Goal: Task Accomplishment & Management: Complete application form

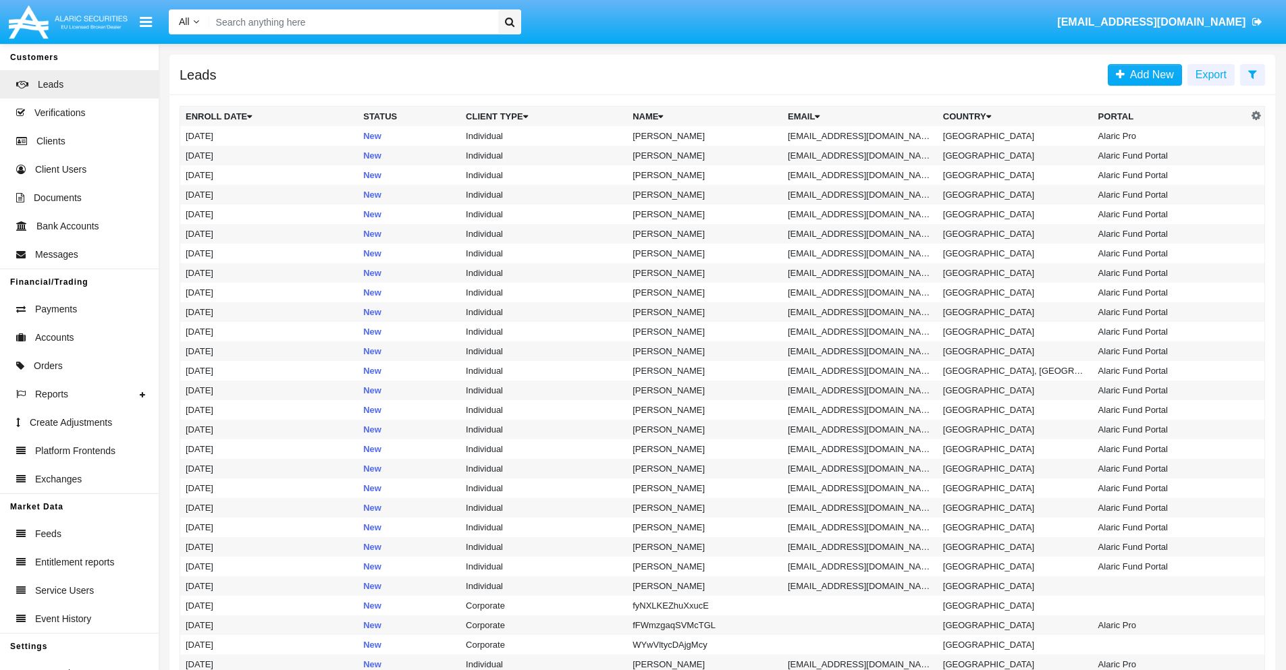
click at [1252, 74] on icon at bounding box center [1252, 74] width 9 height 11
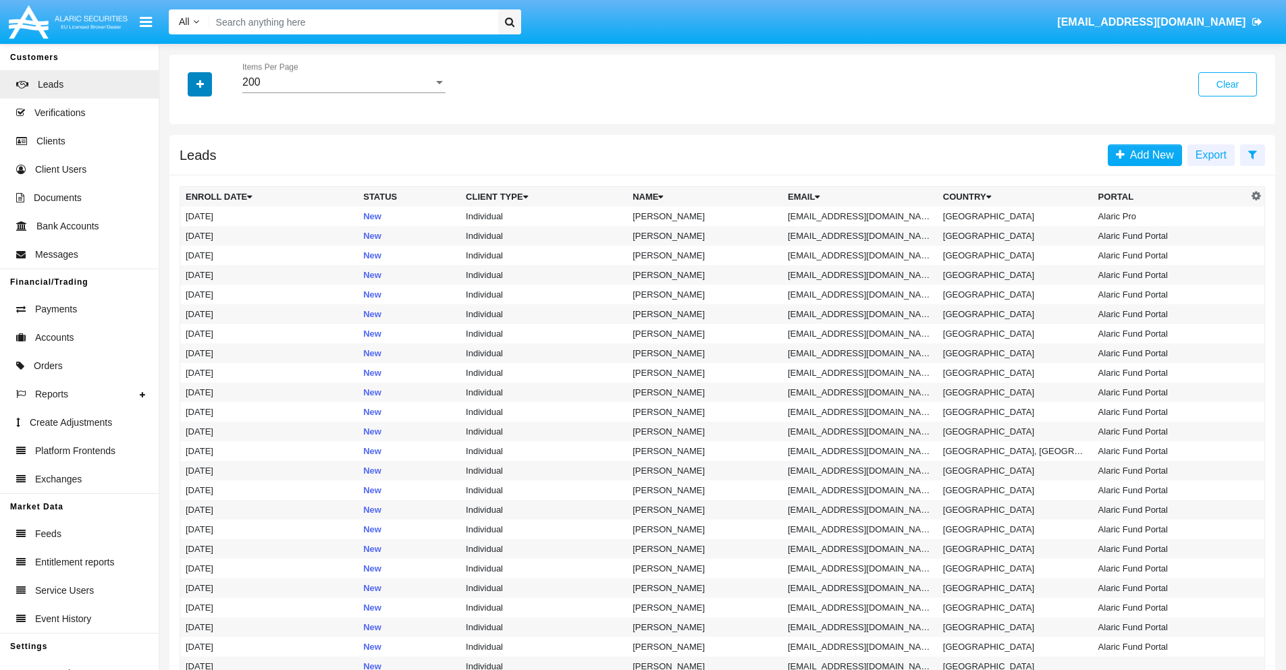
click at [200, 84] on icon "button" at bounding box center [199, 84] width 7 height 9
click at [210, 171] on span "Email" at bounding box center [209, 171] width 27 height 16
click at [186, 176] on input "Email" at bounding box center [185, 176] width 1 height 1
checkbox input "true"
click at [200, 84] on icon "button" at bounding box center [199, 84] width 7 height 9
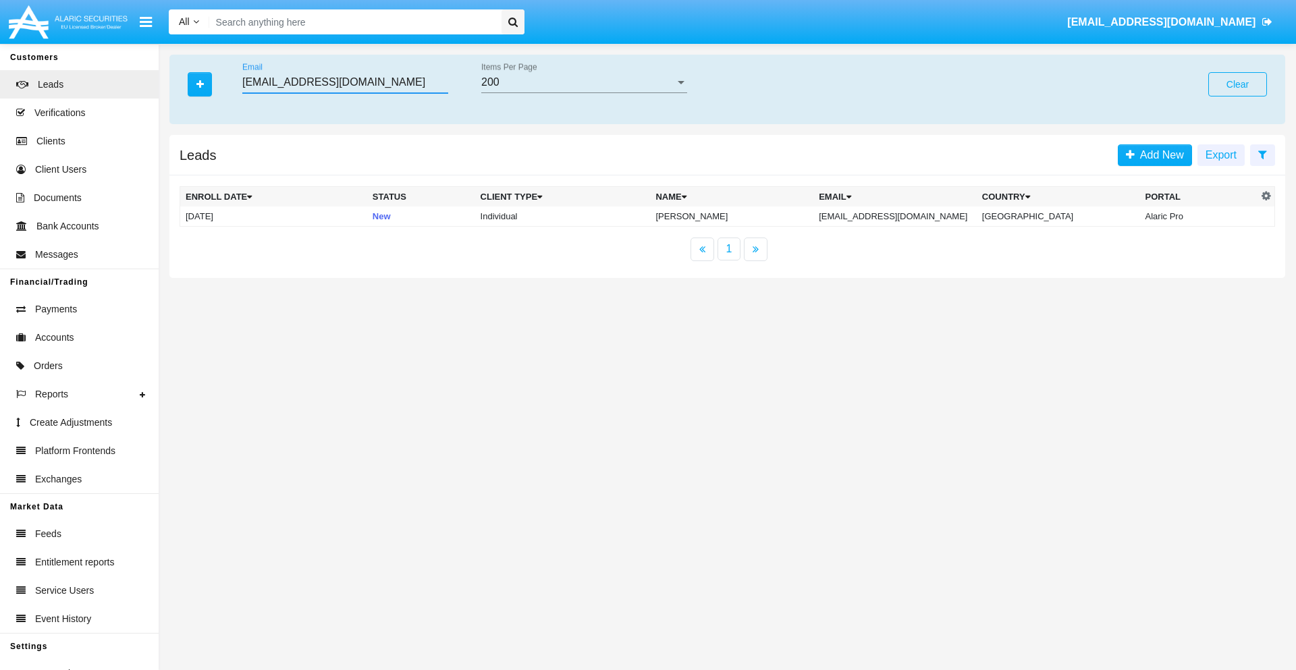
type input "ey0x31@wti.347vfu.cn"
click at [908, 216] on td "ey0x31@wti.347vfu.cn" at bounding box center [894, 217] width 163 height 20
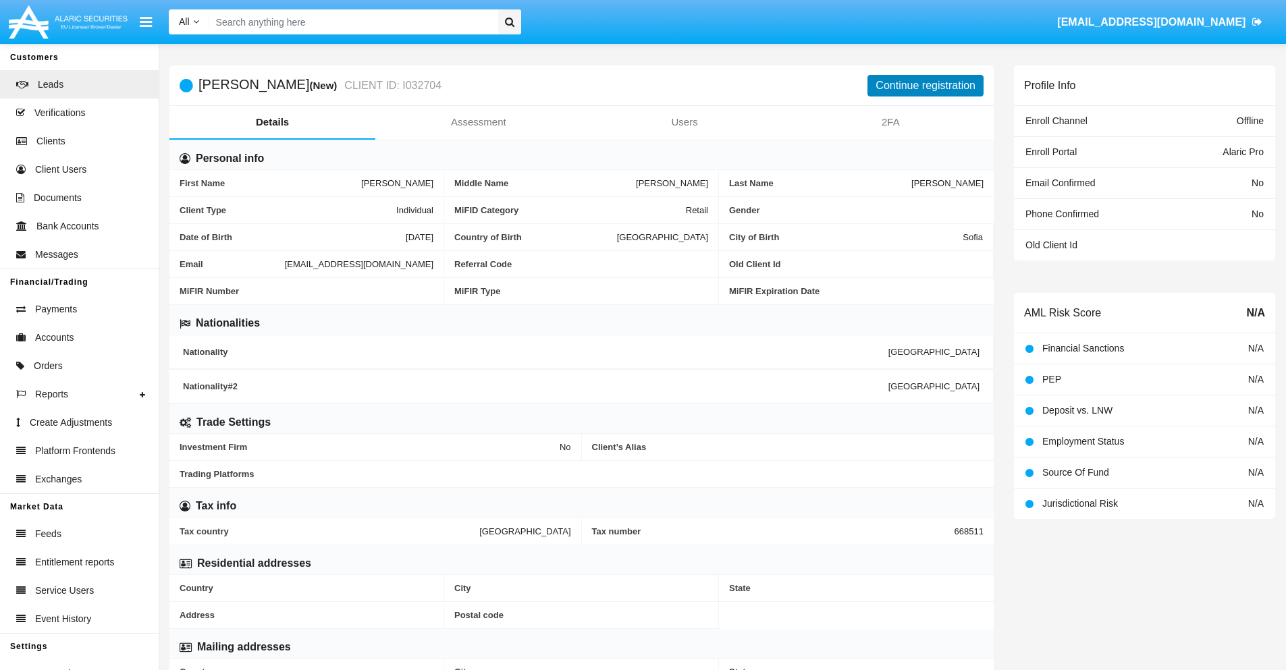
click at [925, 85] on button "Continue registration" at bounding box center [925, 86] width 116 height 22
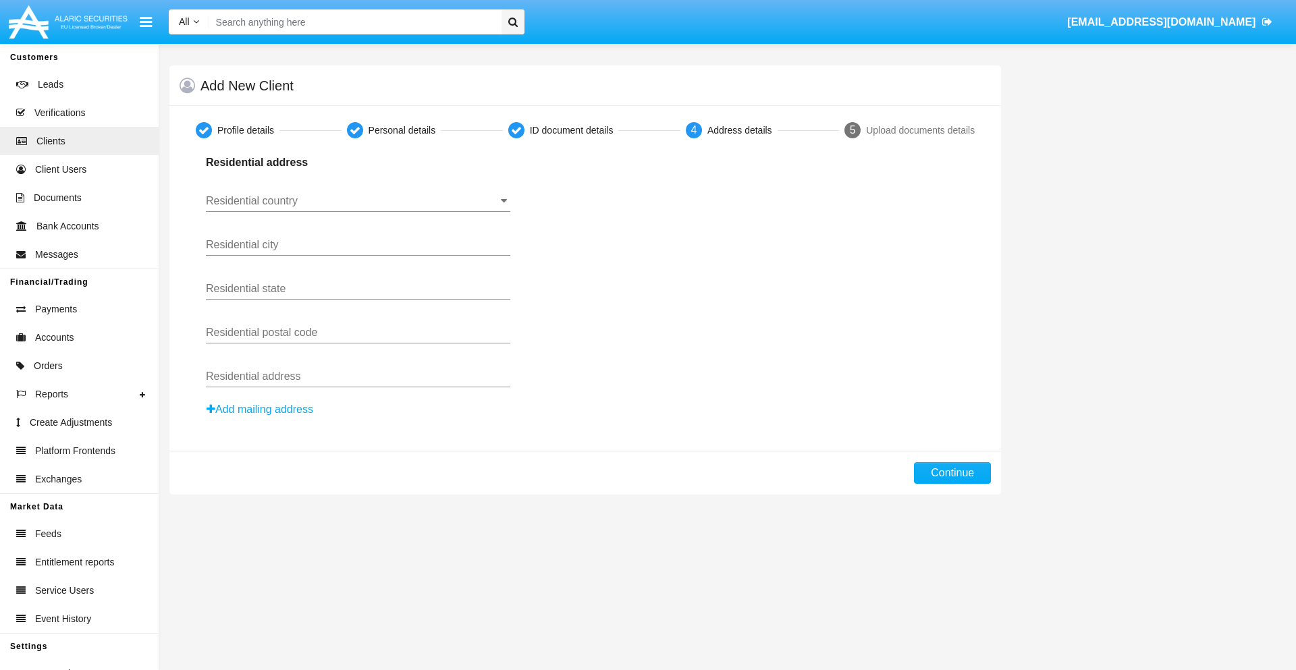
click at [358, 201] on input "Residential country" at bounding box center [358, 201] width 304 height 12
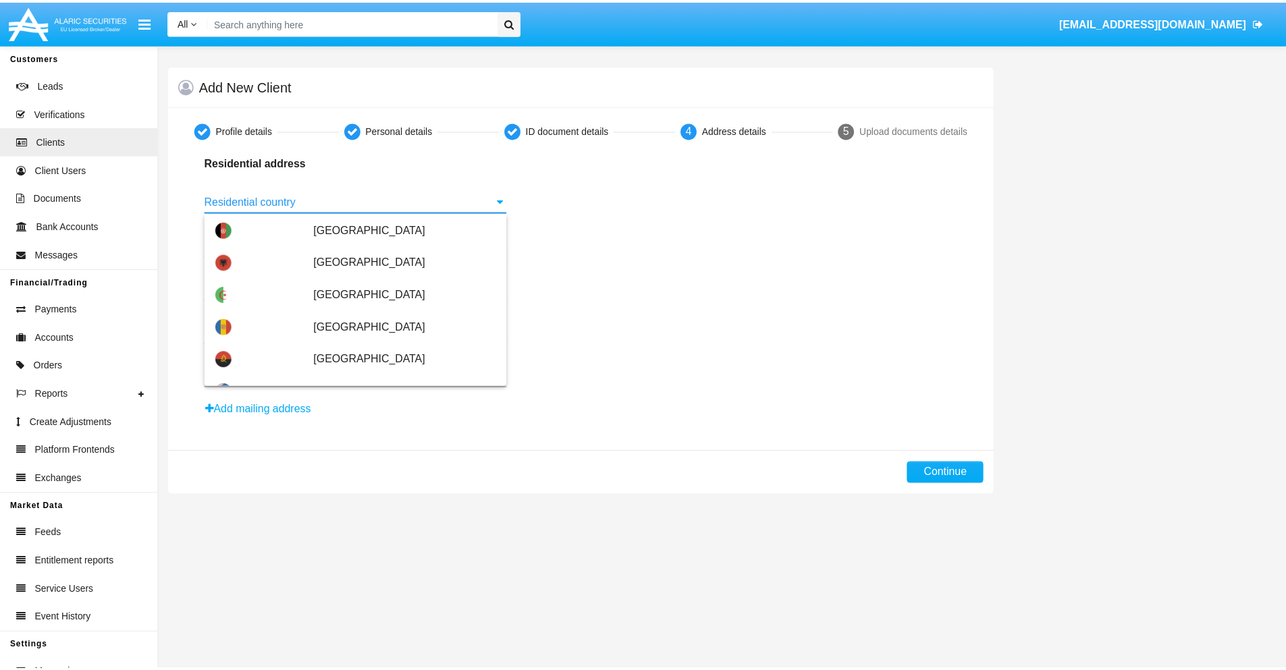
scroll to position [799, 0]
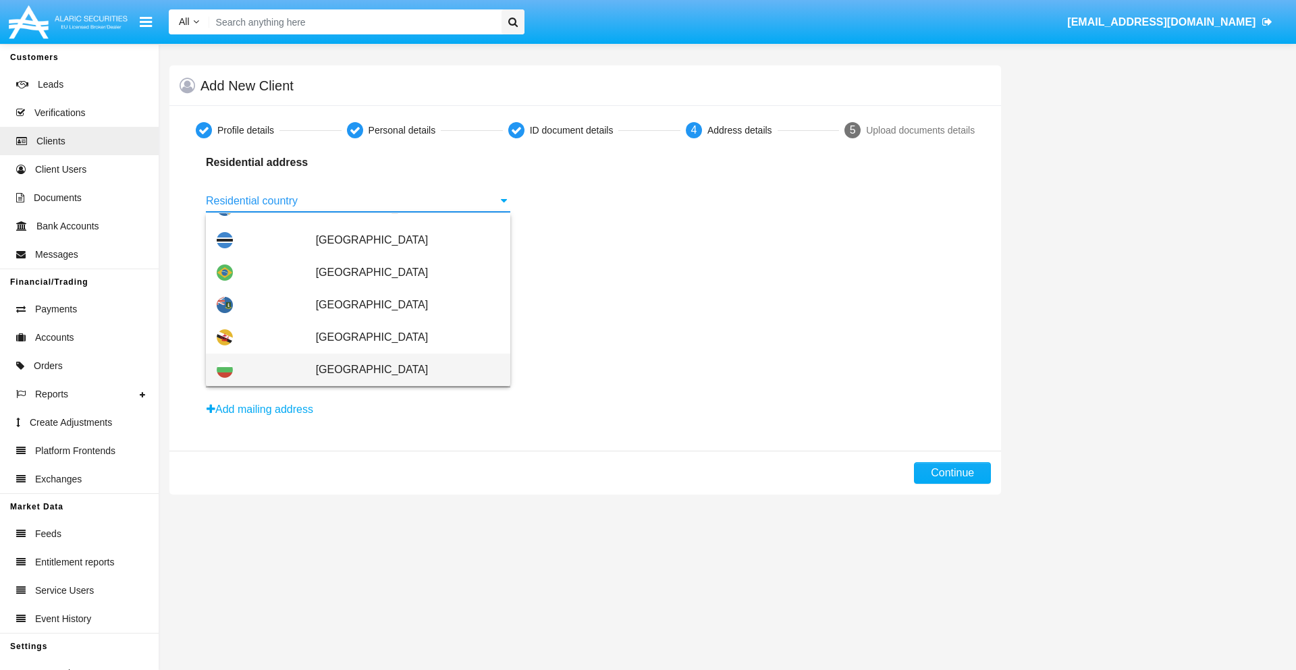
click at [400, 370] on span "[GEOGRAPHIC_DATA]" at bounding box center [408, 370] width 184 height 32
type input "[GEOGRAPHIC_DATA]"
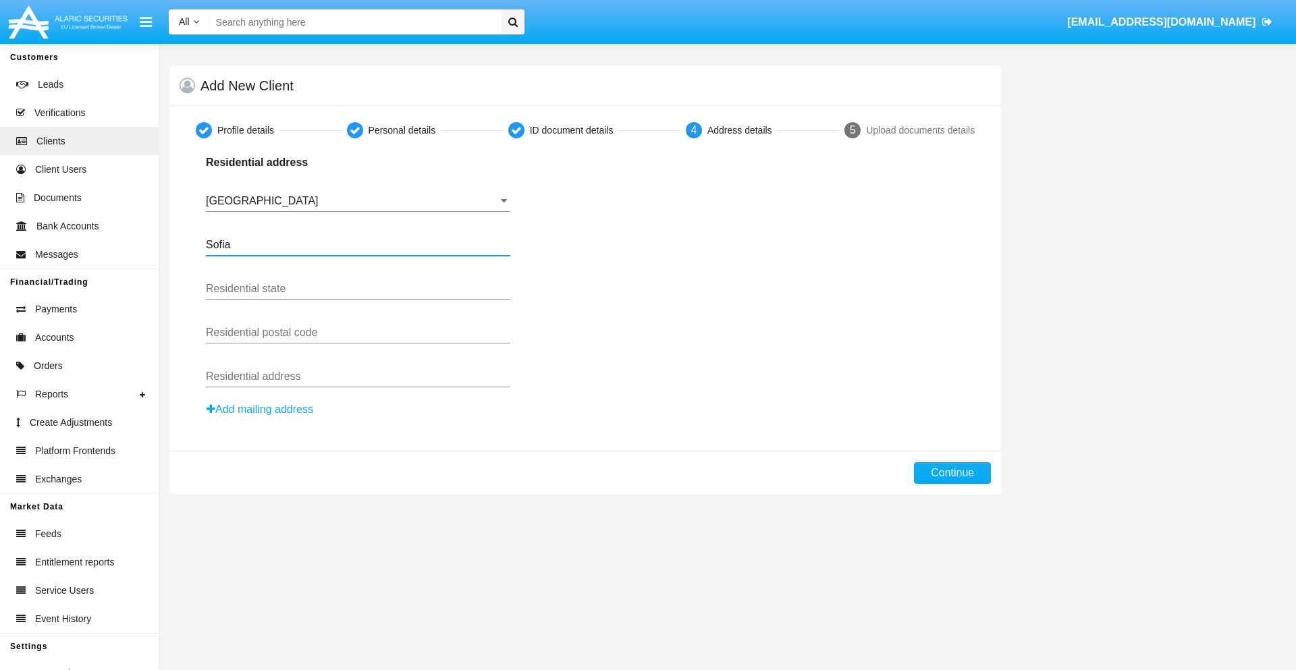
type input "Sofia"
type input "1000"
type input "Vasil Levski"
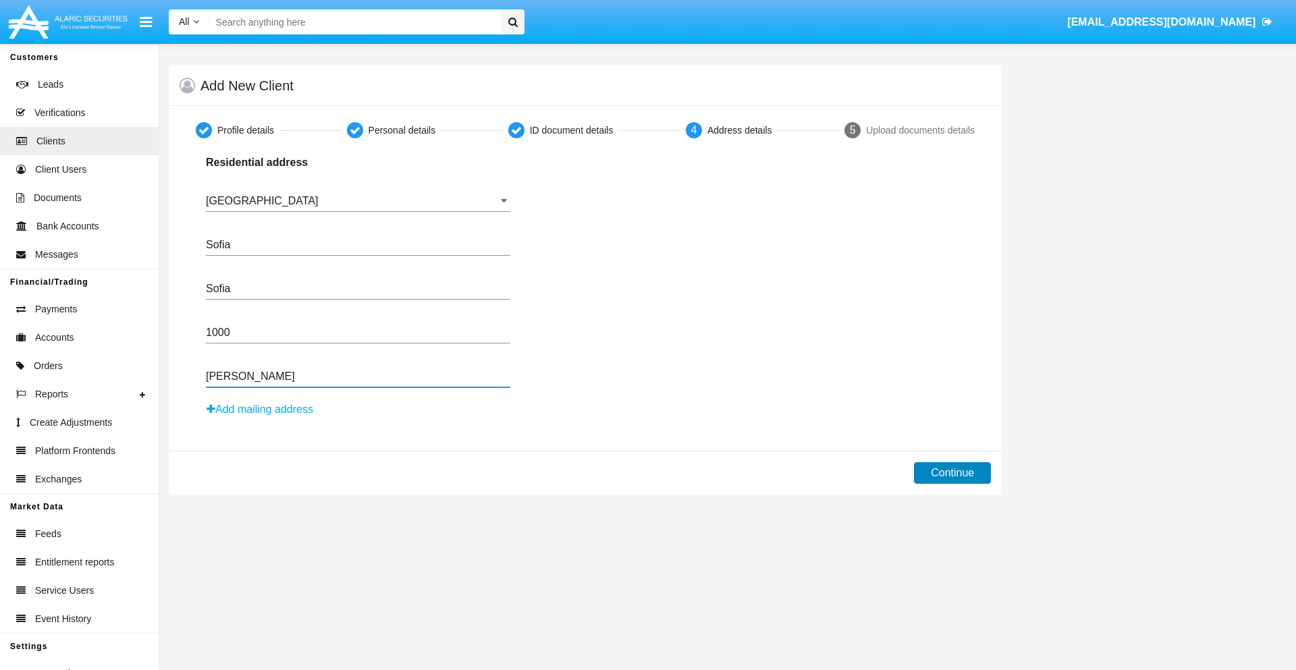
click at [952, 473] on button "Continue" at bounding box center [952, 473] width 77 height 22
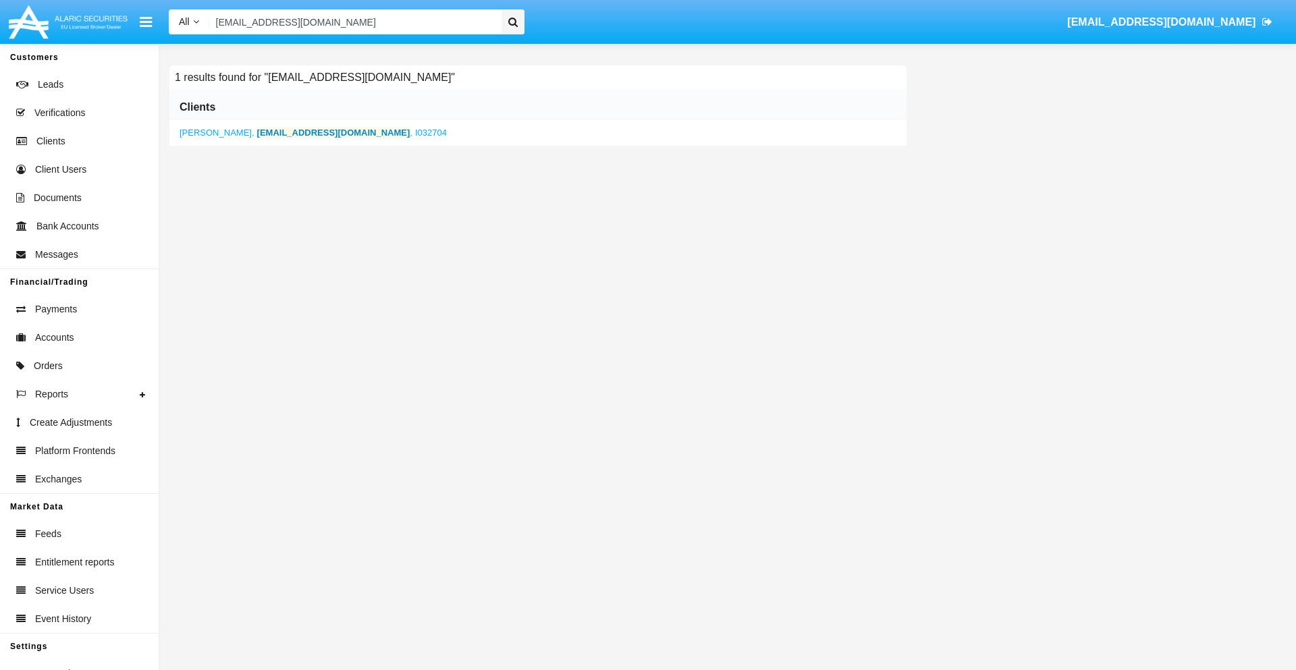
type input "ey0x31@wti.347vfu.cn"
click at [286, 132] on b "ey0x31@wti.347vfu.cn" at bounding box center [333, 133] width 153 height 10
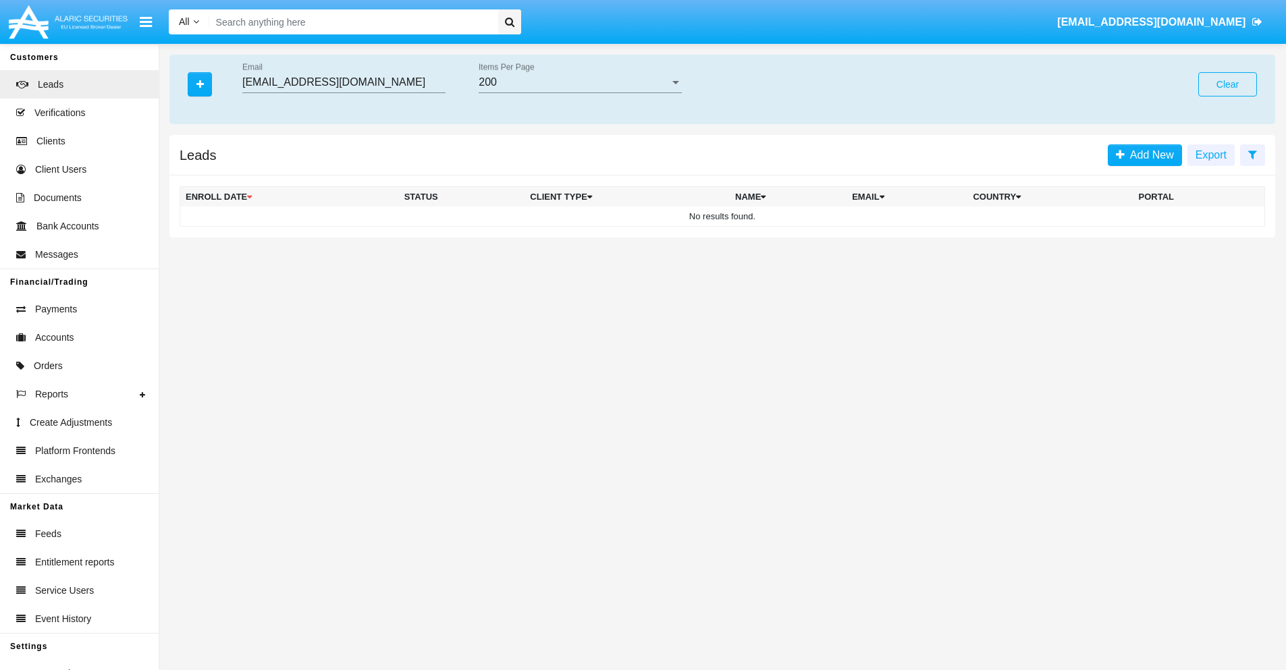
click at [1227, 84] on button "Clear" at bounding box center [1227, 84] width 59 height 24
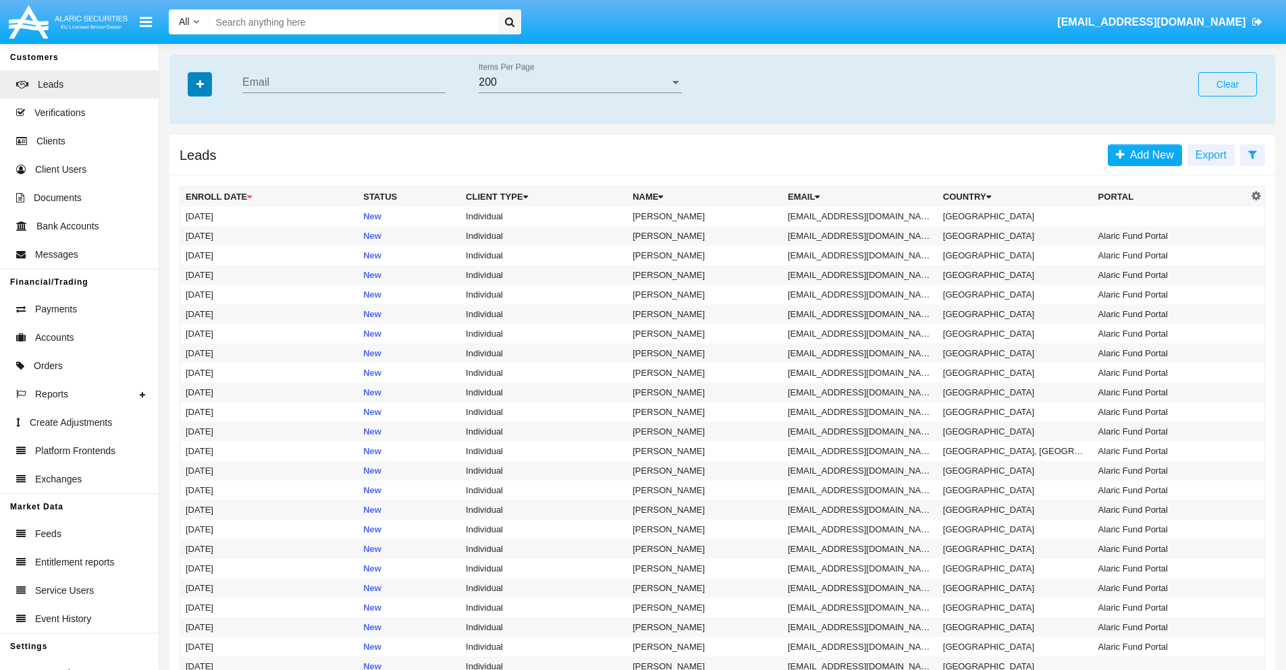
click at [200, 84] on icon "button" at bounding box center [199, 84] width 7 height 9
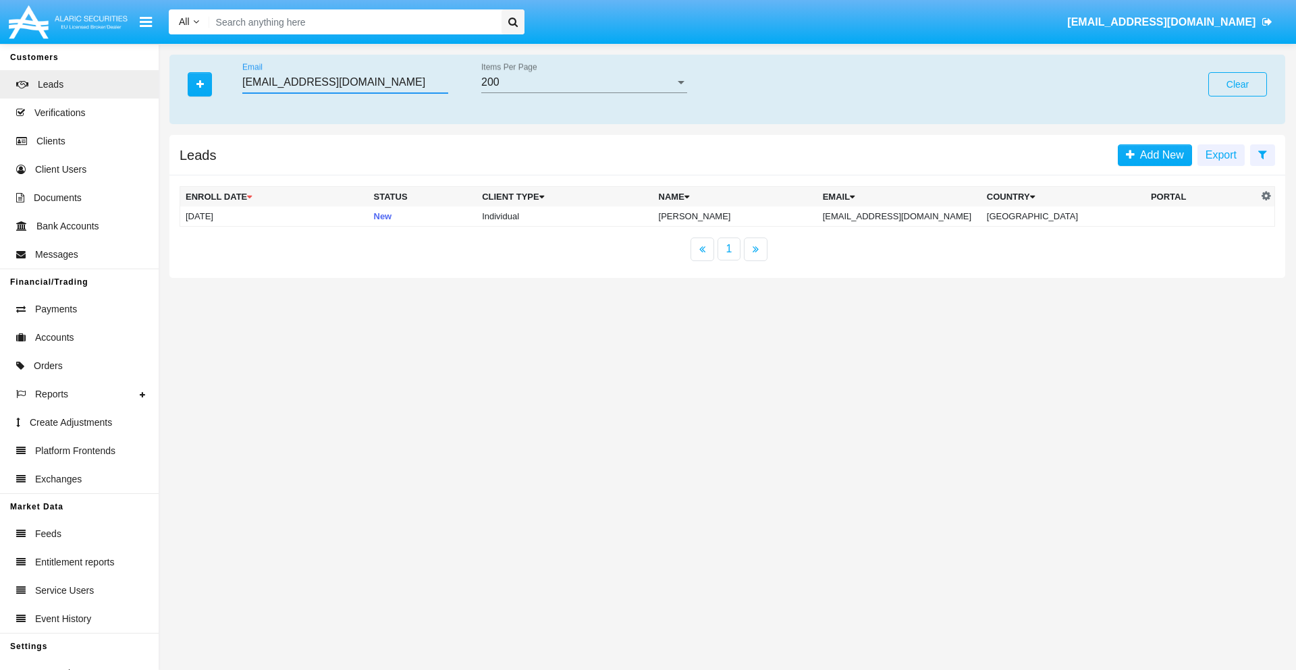
type input "[EMAIL_ADDRESS][DOMAIN_NAME]"
click at [912, 216] on td "[EMAIL_ADDRESS][DOMAIN_NAME]" at bounding box center [899, 217] width 164 height 20
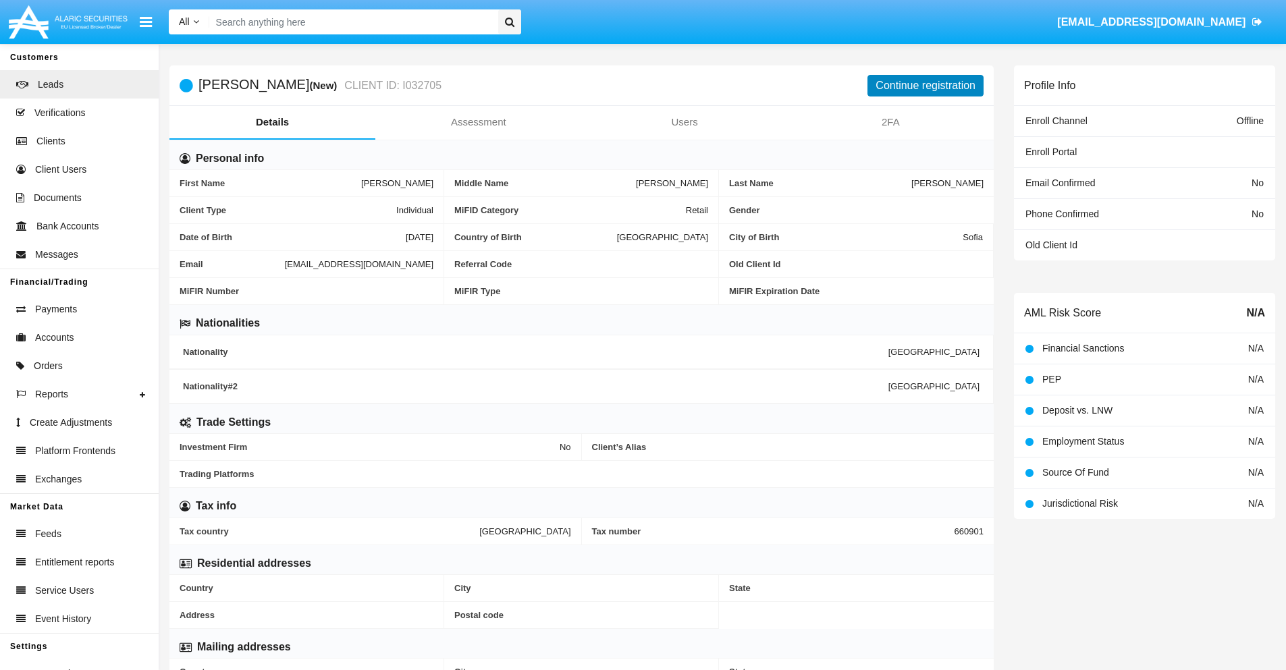
click at [925, 85] on button "Continue registration" at bounding box center [925, 86] width 116 height 22
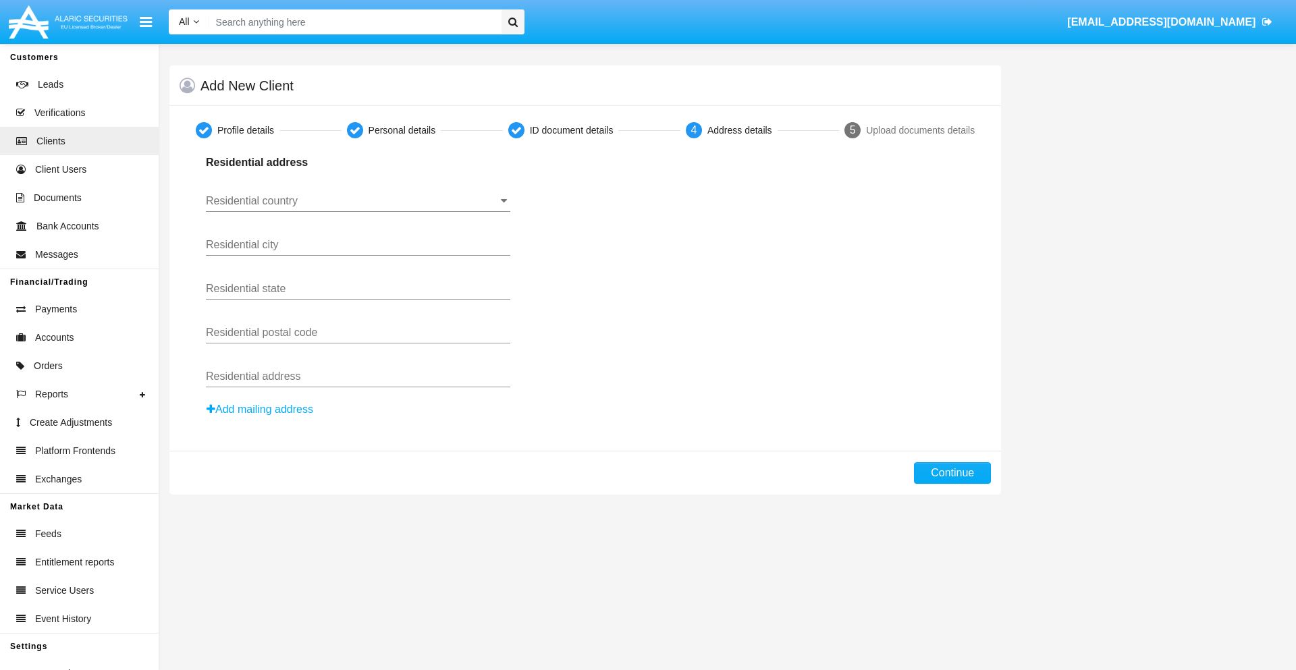
click at [260, 410] on button "Add mailing address" at bounding box center [260, 410] width 108 height 18
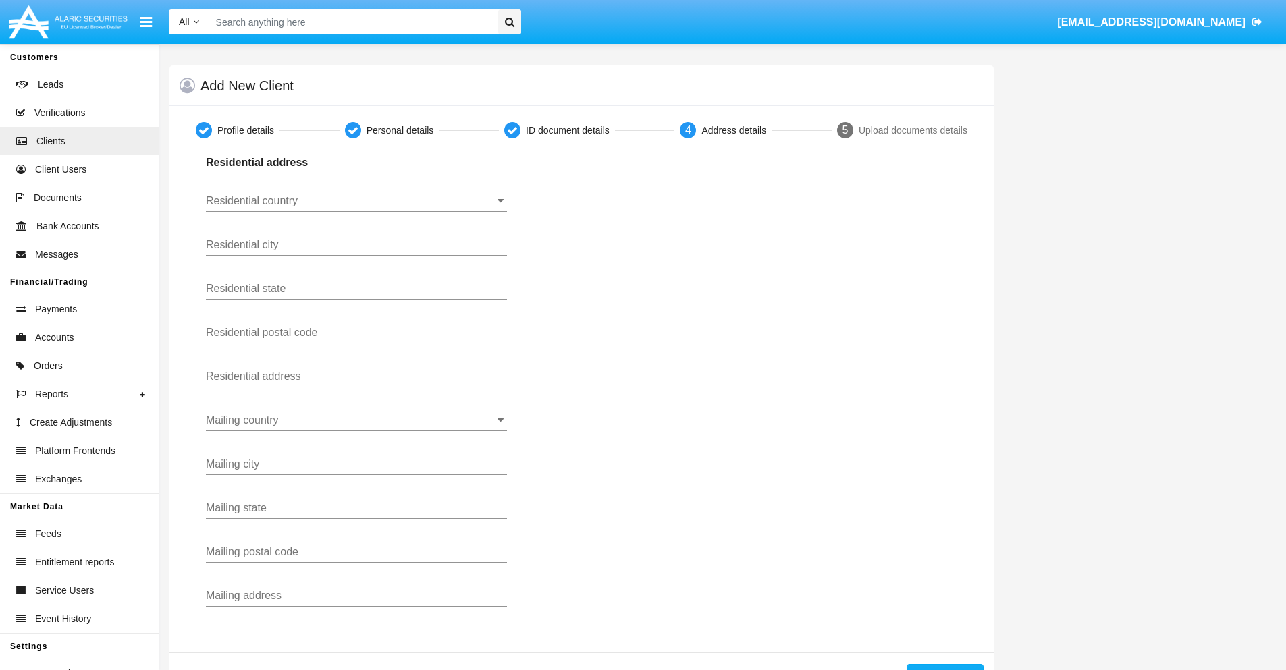
click at [356, 201] on input "Residential country" at bounding box center [356, 201] width 301 height 12
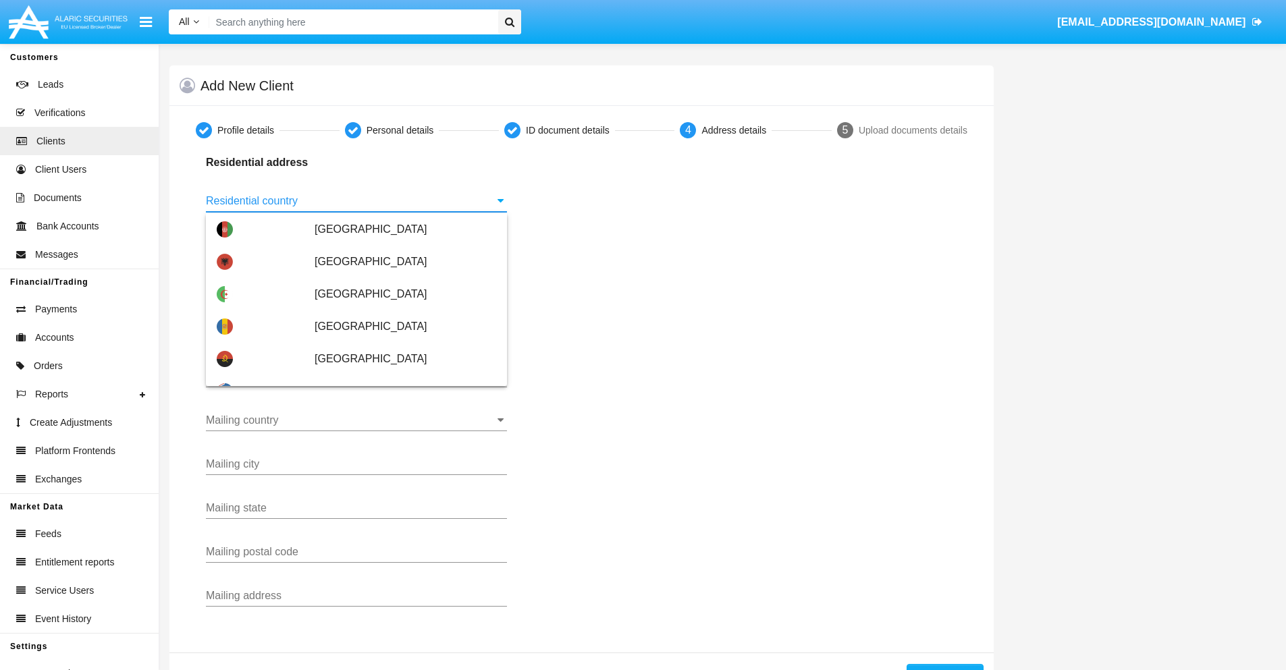
scroll to position [799, 0]
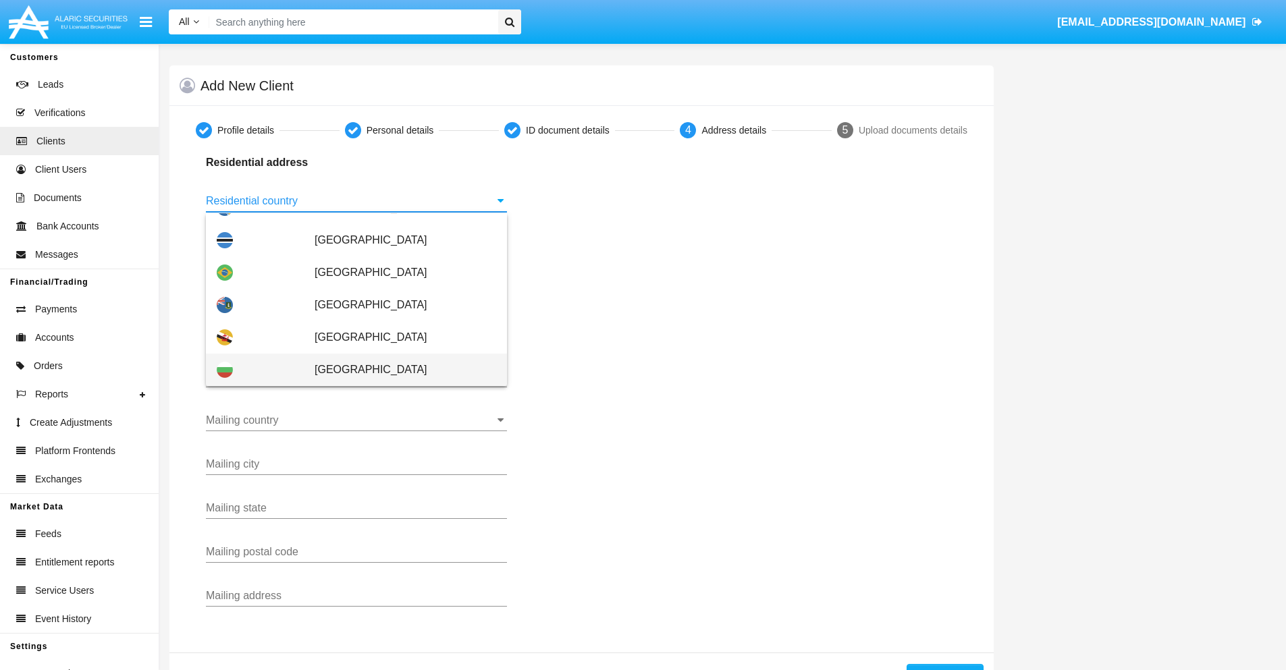
click at [398, 370] on span "[GEOGRAPHIC_DATA]" at bounding box center [405, 370] width 182 height 32
type input "[GEOGRAPHIC_DATA]"
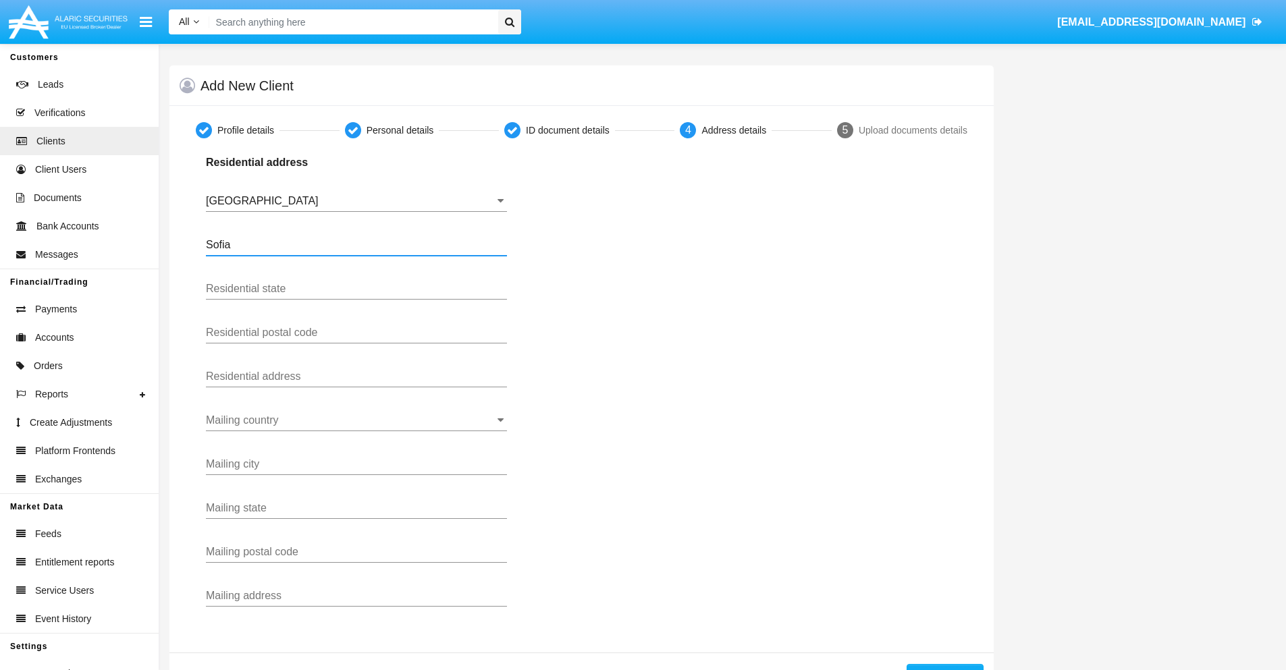
type input "Sofia"
type input "1000"
type input "Vasil Levski"
click at [356, 420] on input "Mailing country" at bounding box center [356, 420] width 301 height 12
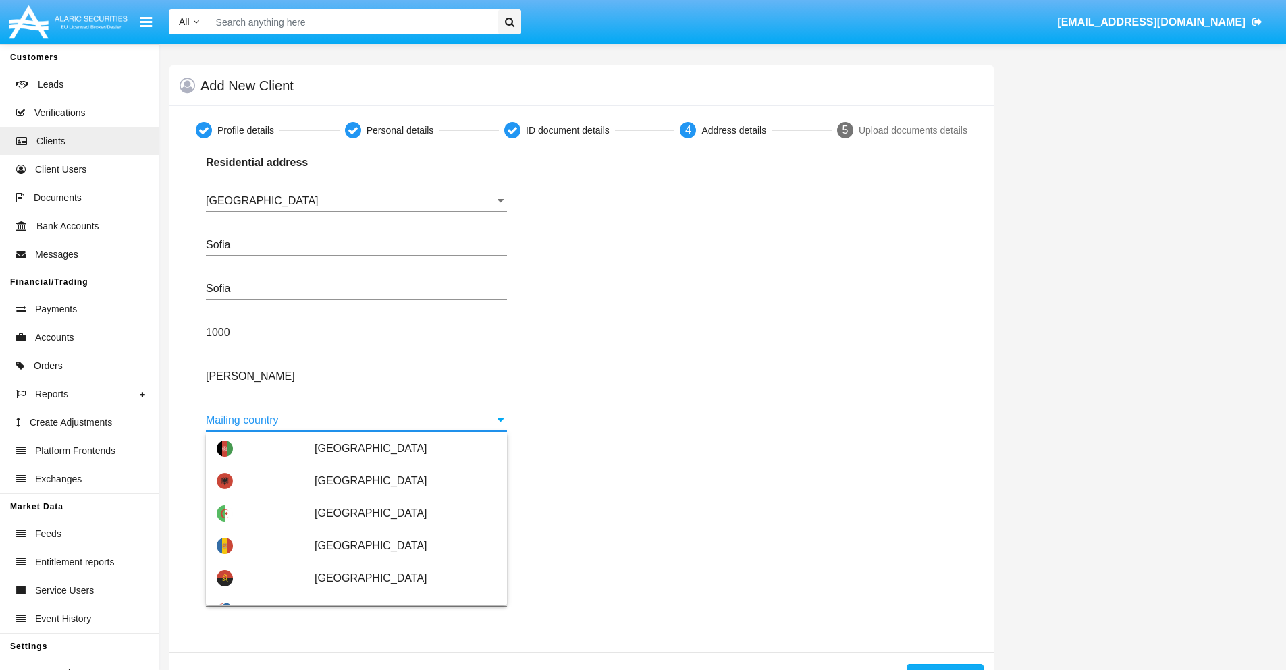
scroll to position [86, 0]
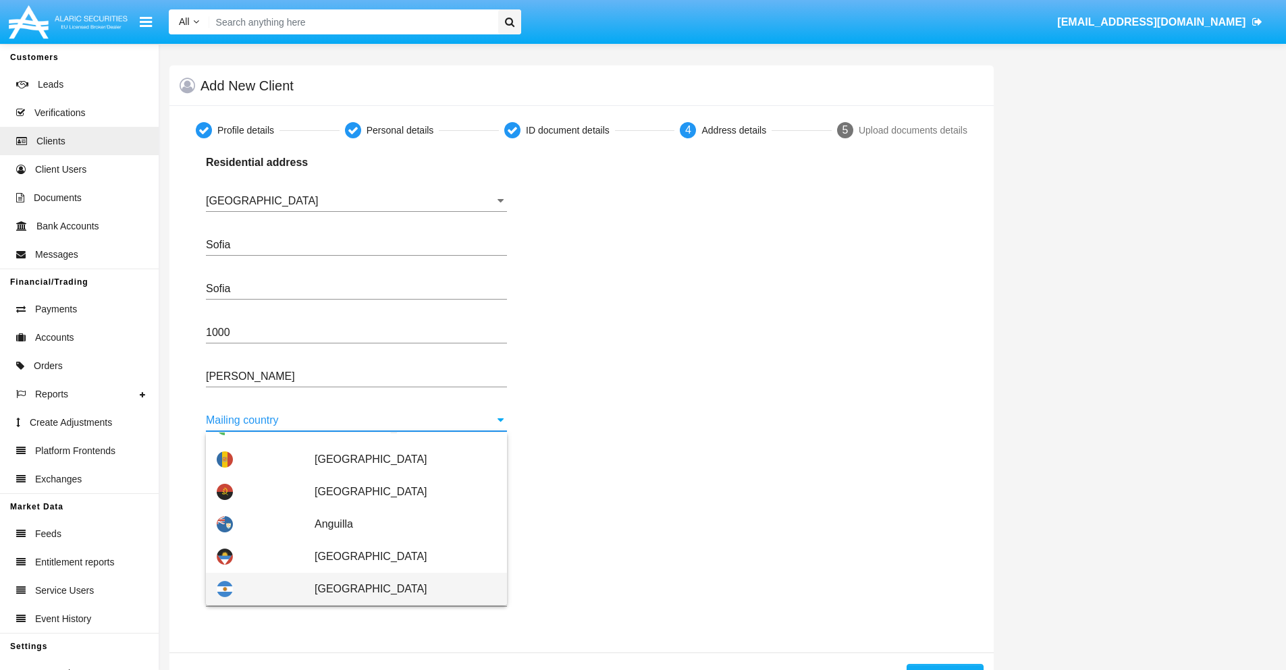
click at [398, 589] on span "Argentina" at bounding box center [405, 589] width 182 height 32
type input "Argentina"
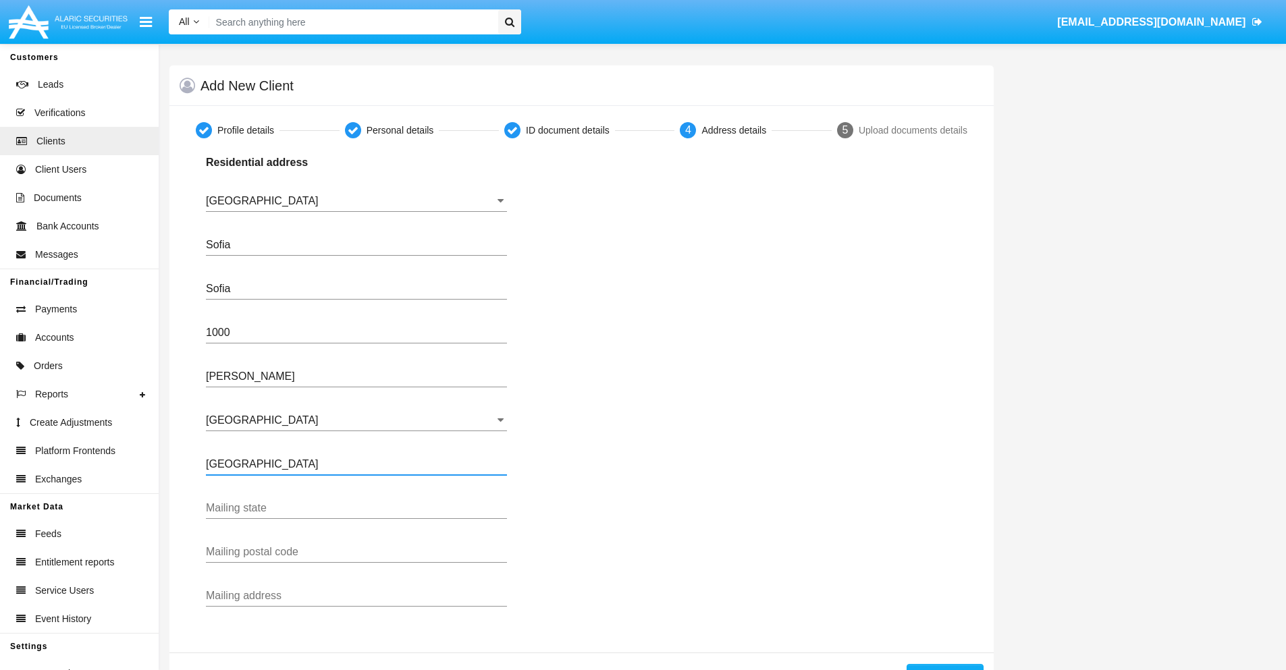
type input "Buenos Aires"
type input "7777"
type input "Test Mail Address"
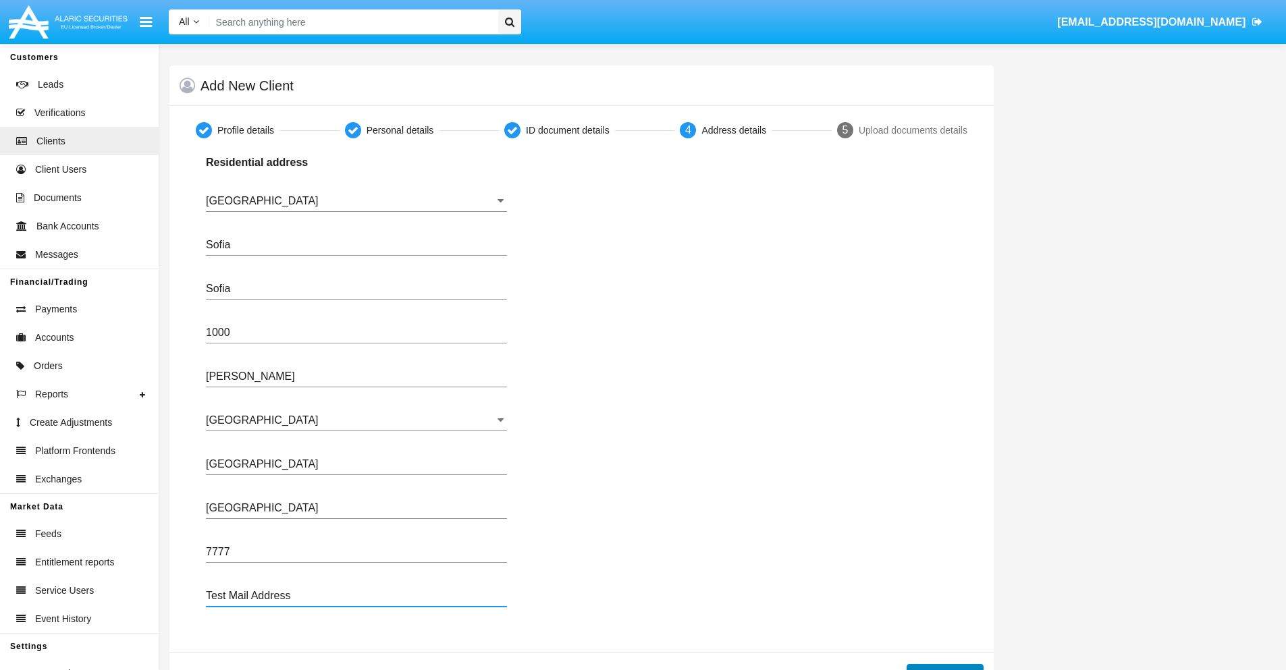
click at [944, 667] on button "Continue" at bounding box center [944, 675] width 77 height 22
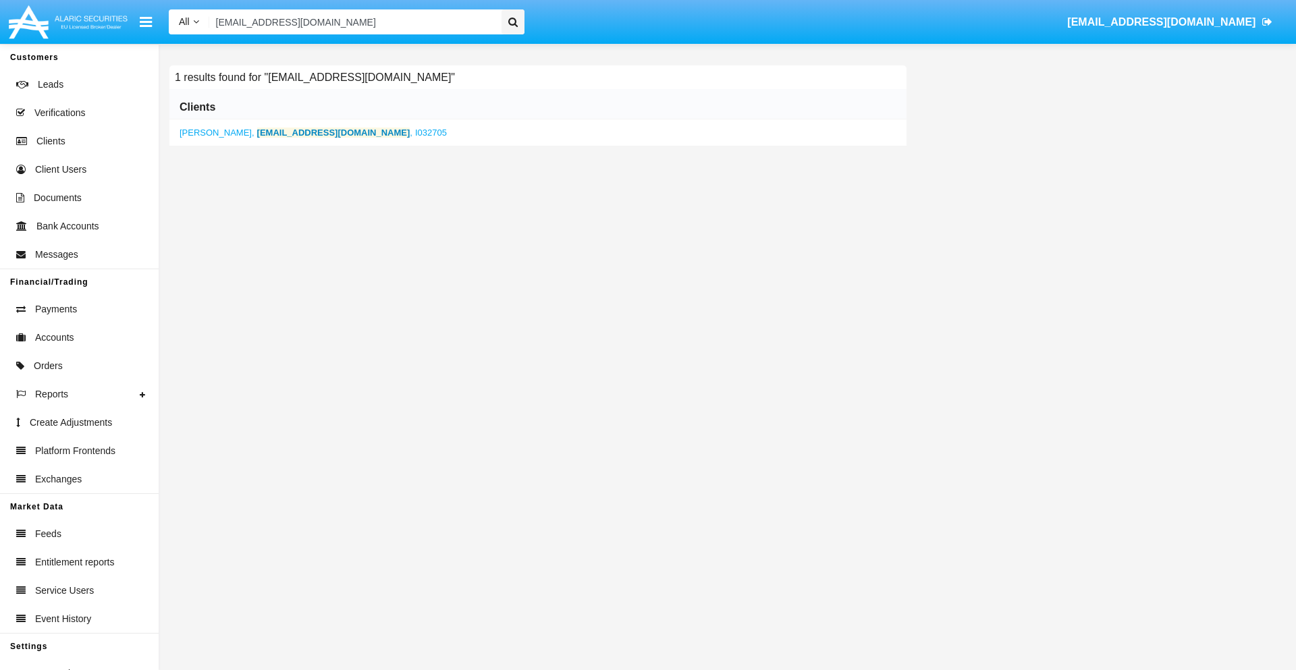
type input "l4aor.uip@5m-x3374nav.ph"
click at [294, 132] on b "l4aor.uip@5m-x3374nav.ph" at bounding box center [333, 133] width 153 height 10
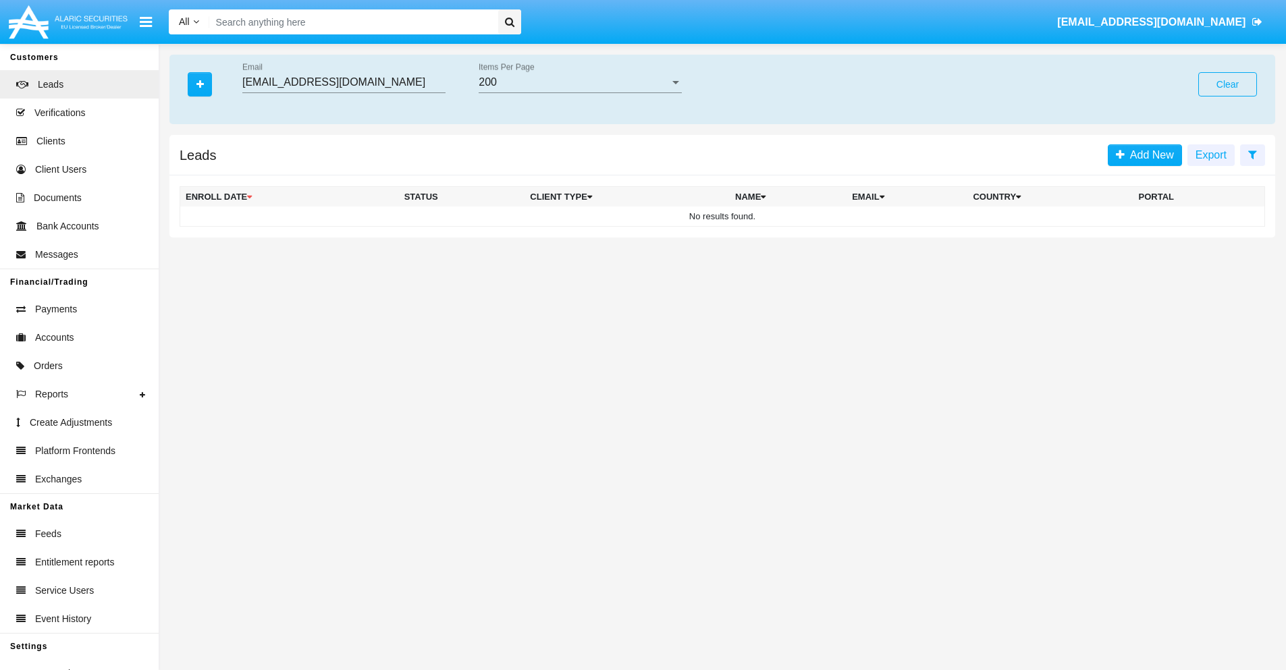
click at [1227, 84] on button "Clear" at bounding box center [1227, 84] width 59 height 24
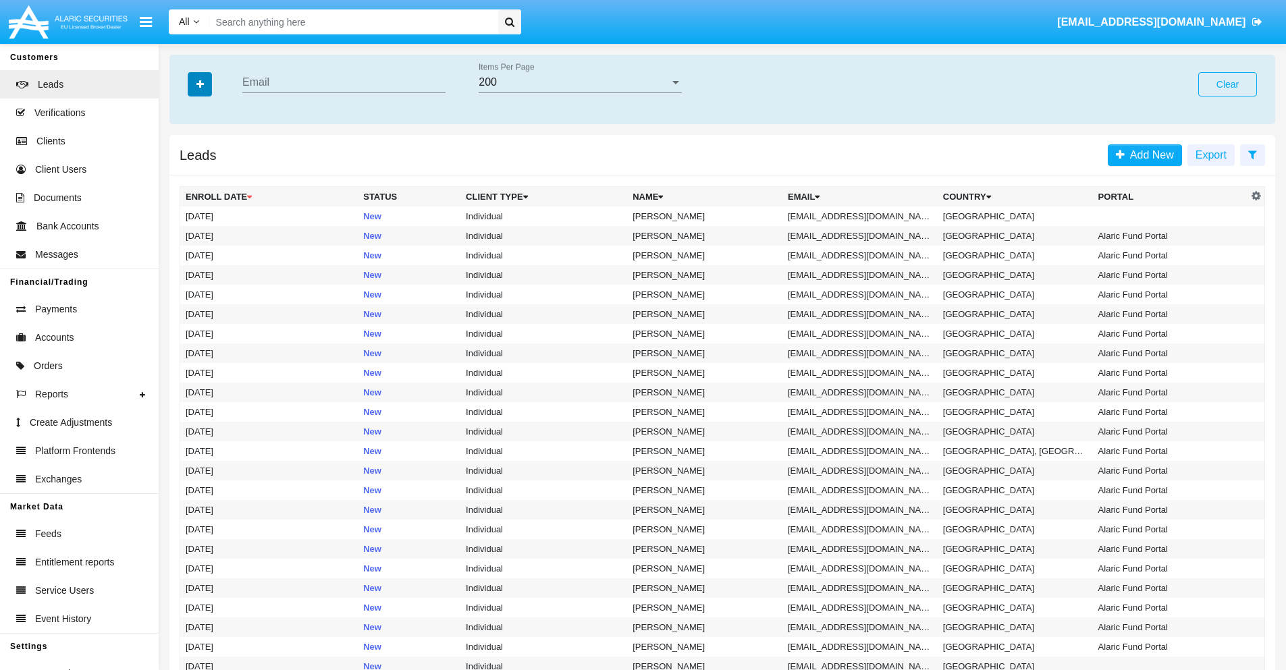
click at [200, 84] on icon "button" at bounding box center [199, 84] width 7 height 9
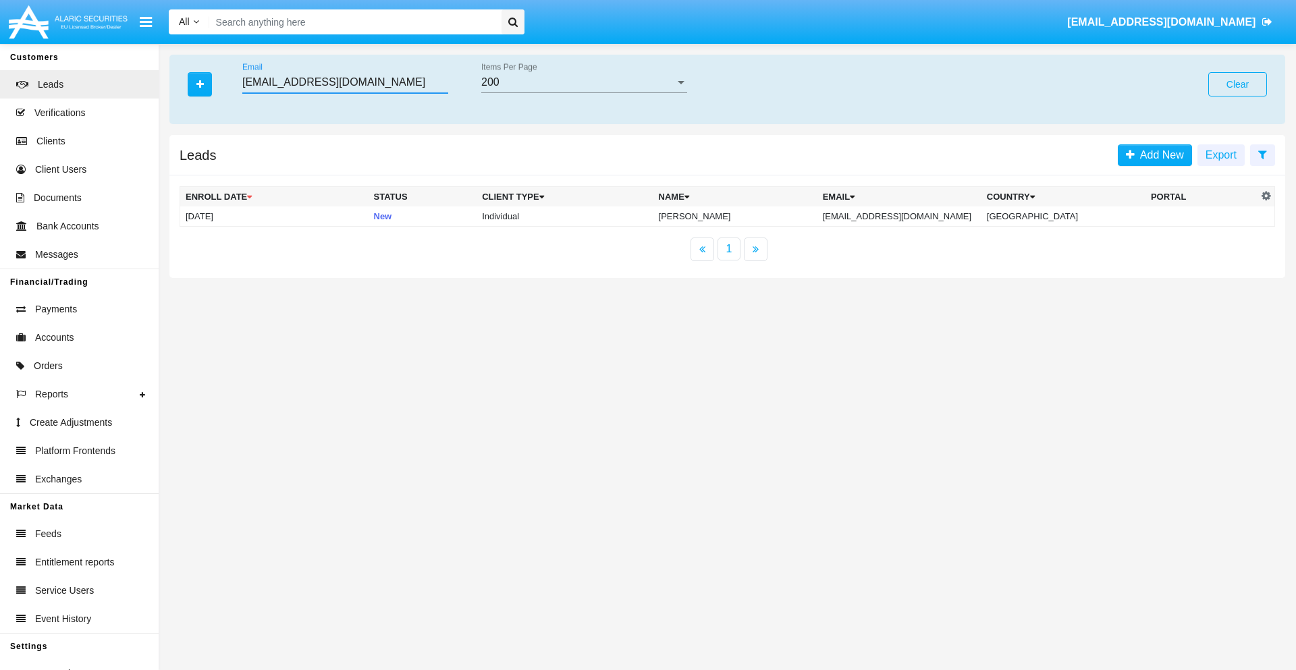
type input "[EMAIL_ADDRESS][DOMAIN_NAME]"
click at [910, 216] on td "[EMAIL_ADDRESS][DOMAIN_NAME]" at bounding box center [899, 217] width 164 height 20
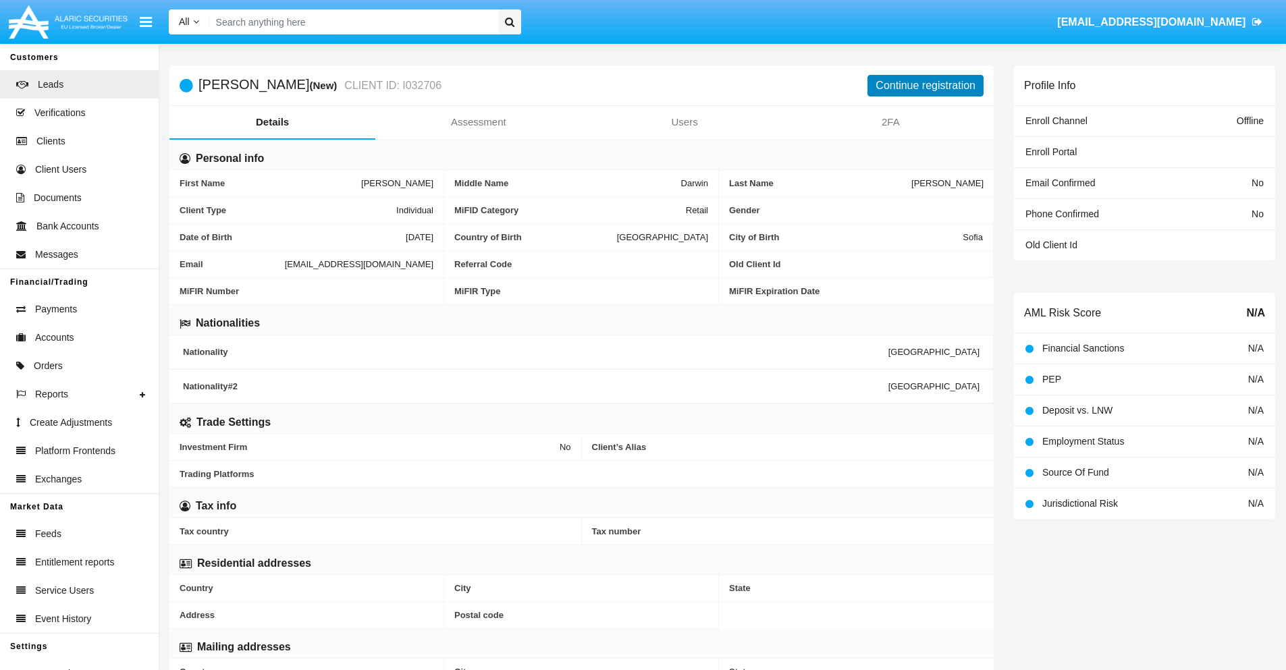
click at [925, 85] on button "Continue registration" at bounding box center [925, 86] width 116 height 22
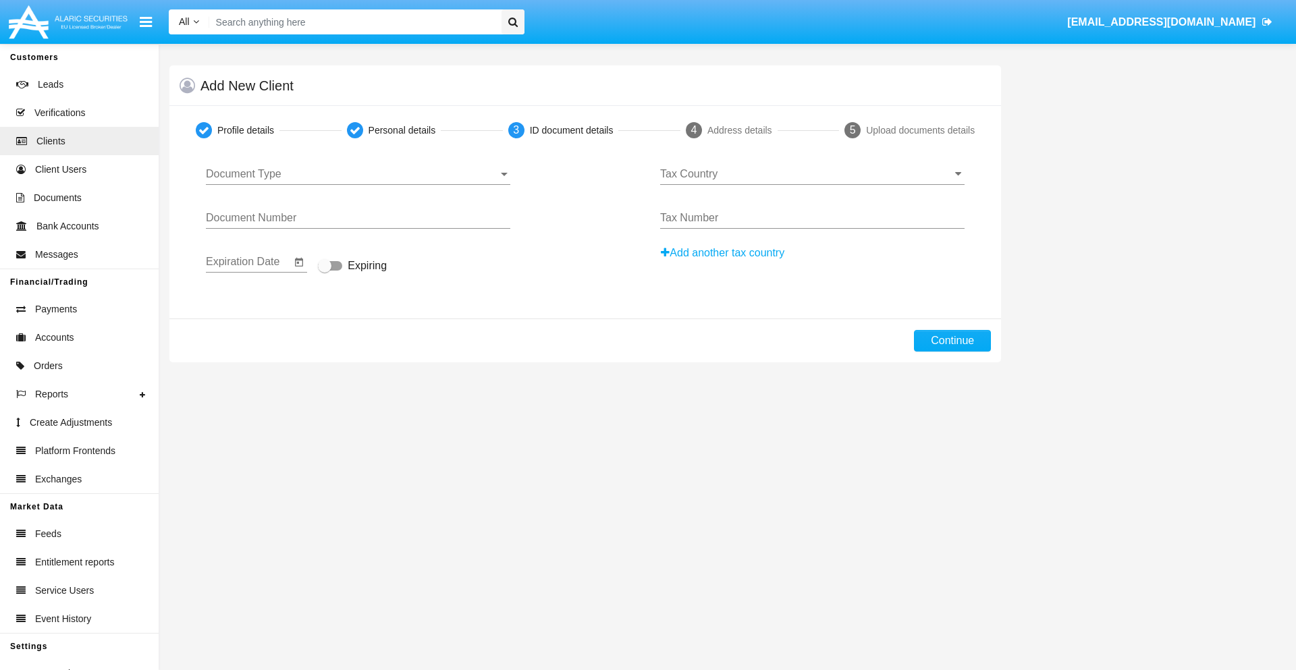
click at [358, 174] on span "Document Type" at bounding box center [352, 174] width 292 height 12
click at [358, 184] on span "Passport" at bounding box center [358, 184] width 304 height 32
type input "pCJOBsgCndsvjuW"
click at [352, 267] on span "Expiring" at bounding box center [367, 266] width 39 height 16
click at [325, 271] on input "Expiring" at bounding box center [324, 271] width 1 height 1
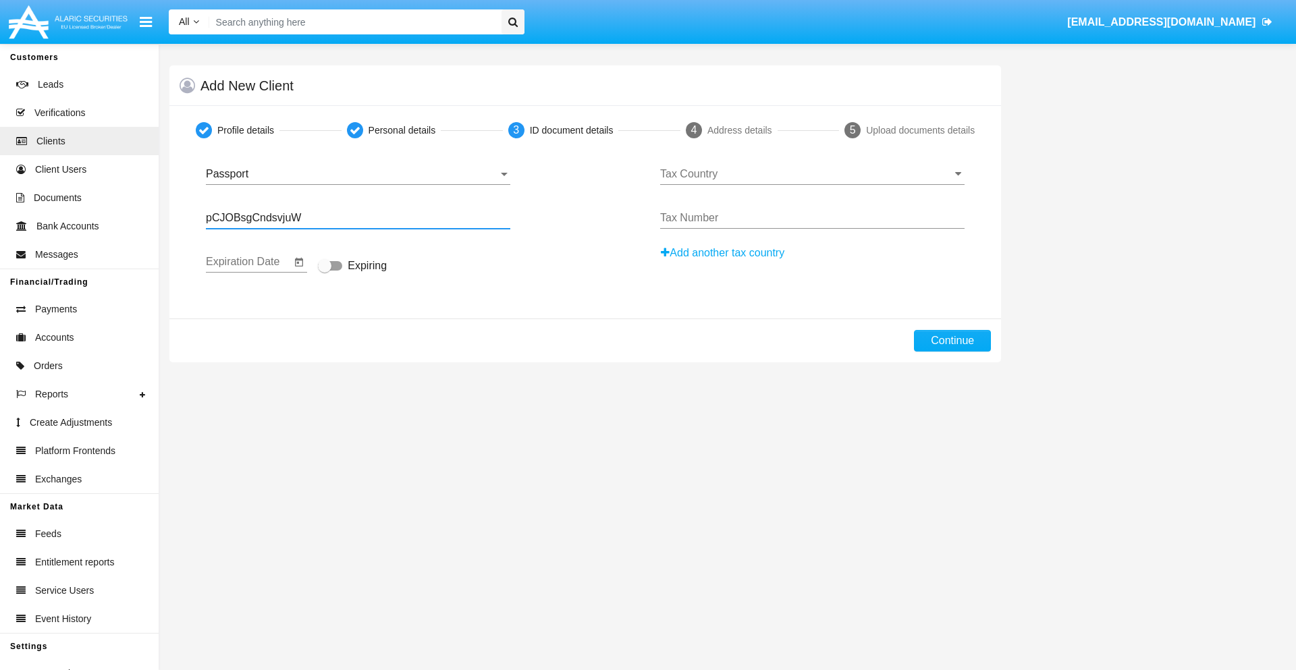
checkbox input "true"
click at [812, 174] on input "Tax Country" at bounding box center [812, 174] width 304 height 12
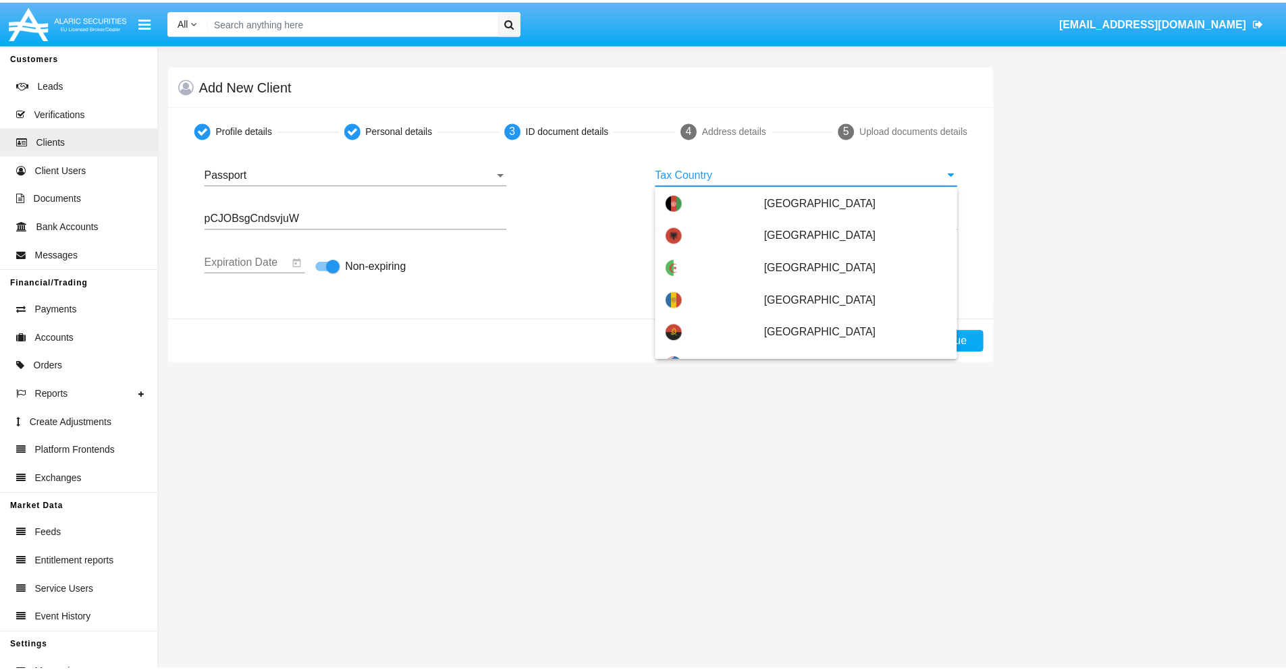
scroll to position [4557, 0]
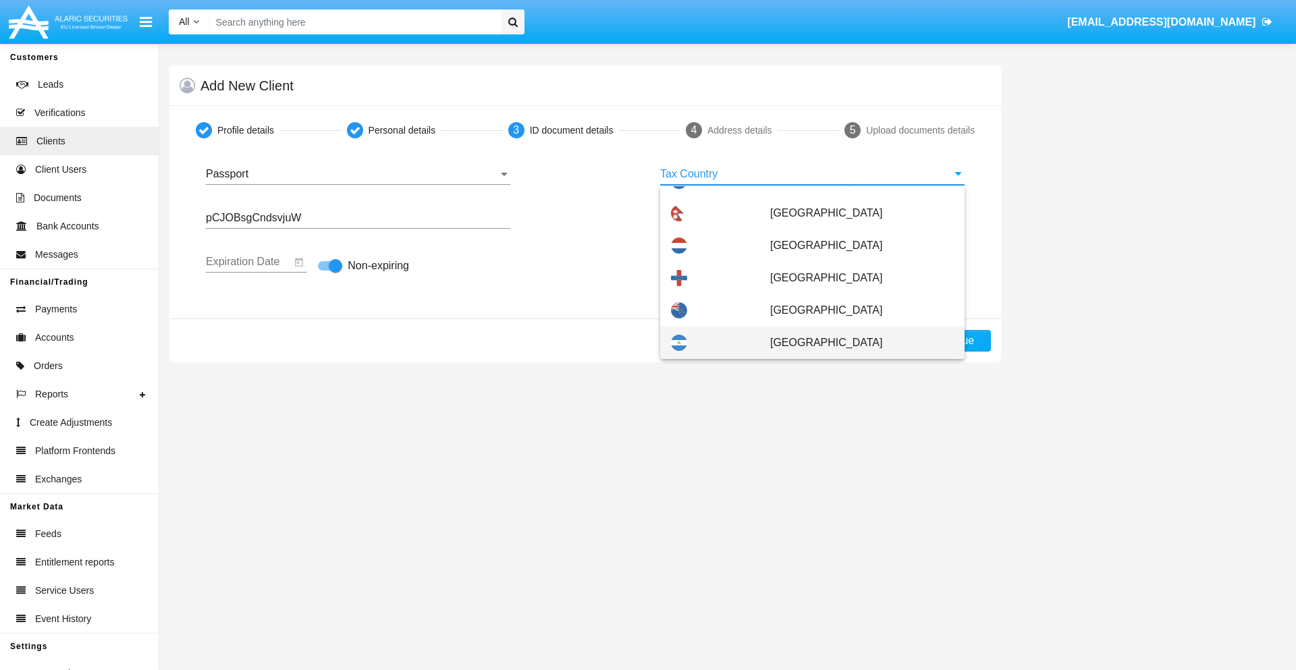
click at [854, 343] on span "Nicaragua" at bounding box center [862, 343] width 184 height 32
type input "Nicaragua"
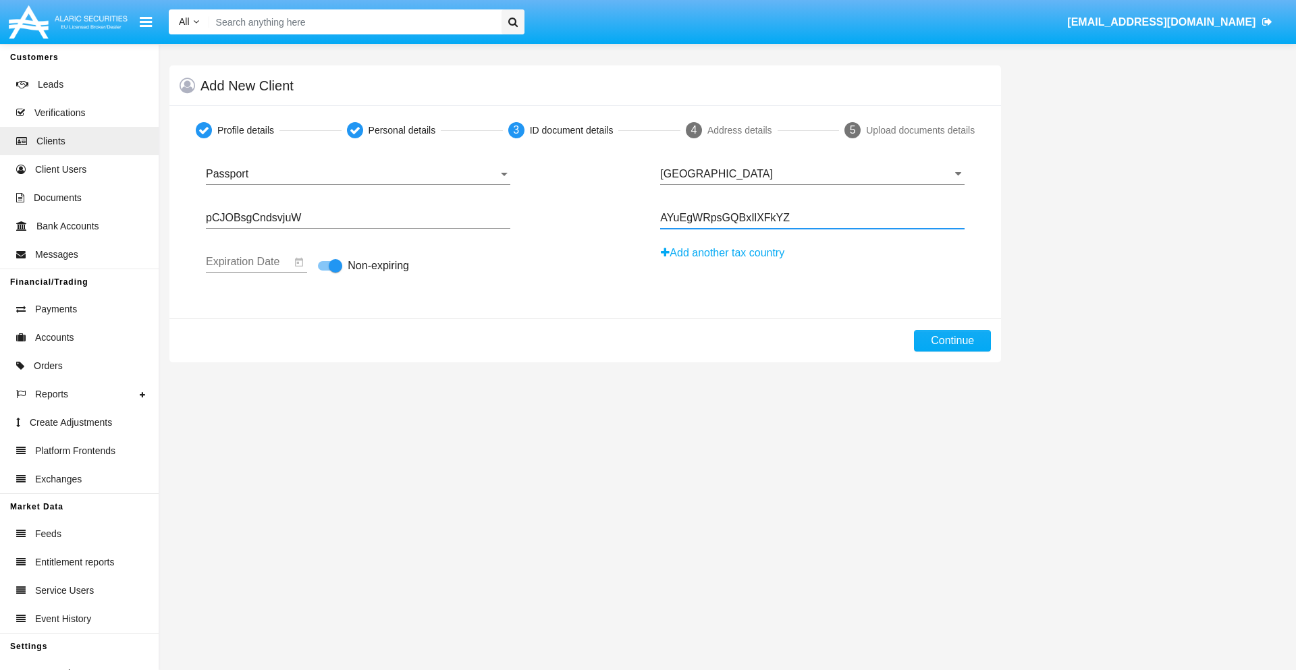
type input "AYuEgWRpsGQBxIlXFkYZ"
click at [952, 341] on button "Continue" at bounding box center [952, 341] width 77 height 22
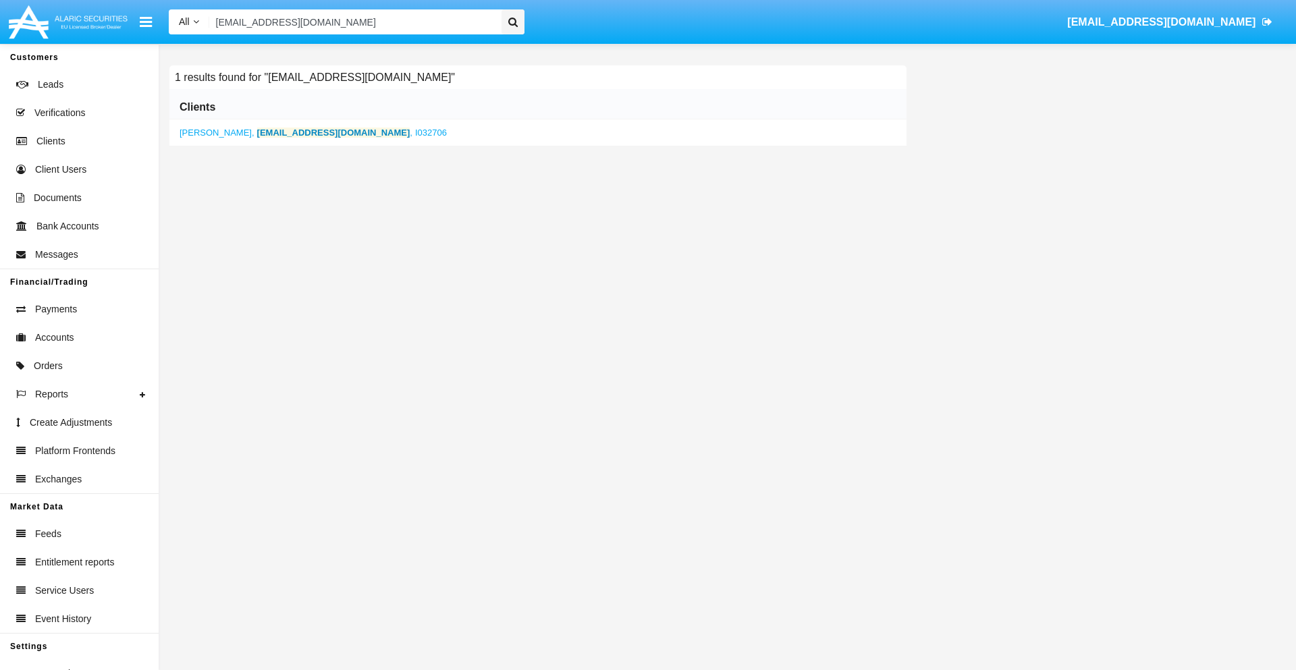
type input "[EMAIL_ADDRESS][DOMAIN_NAME]"
click at [288, 132] on b "[EMAIL_ADDRESS][DOMAIN_NAME]" at bounding box center [333, 133] width 153 height 10
